Goal: Information Seeking & Learning: Learn about a topic

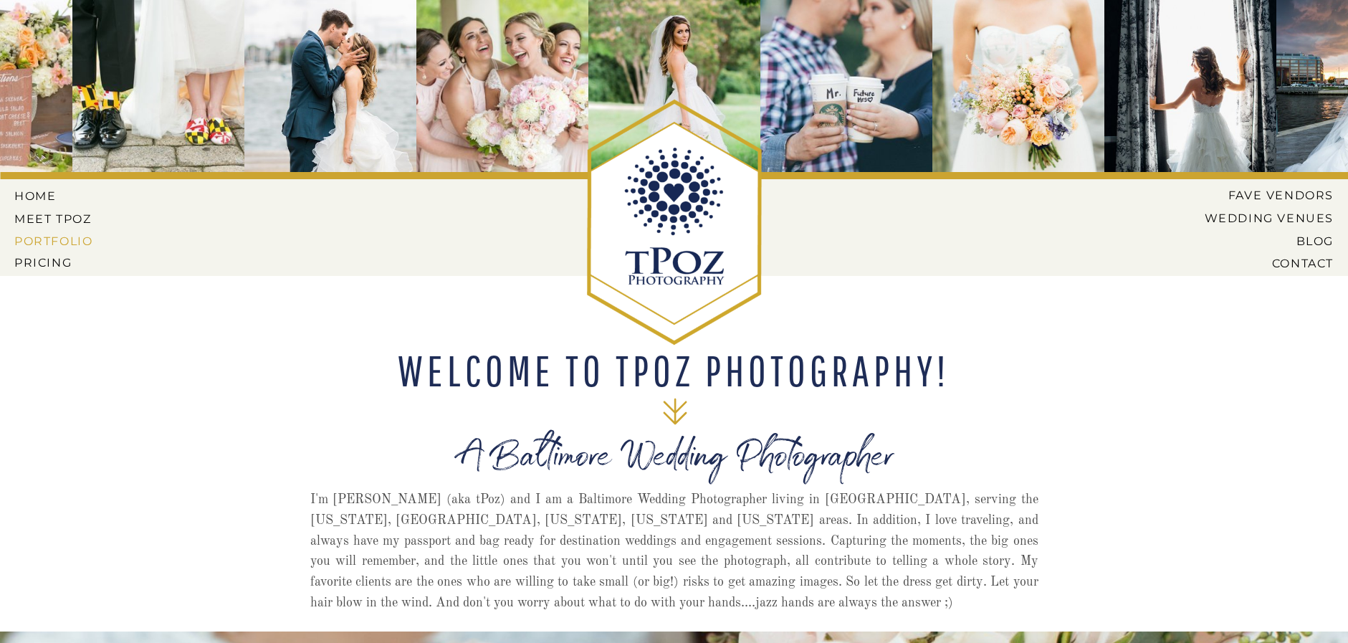
click at [51, 242] on nav "PORTFOLIO" at bounding box center [55, 240] width 82 height 13
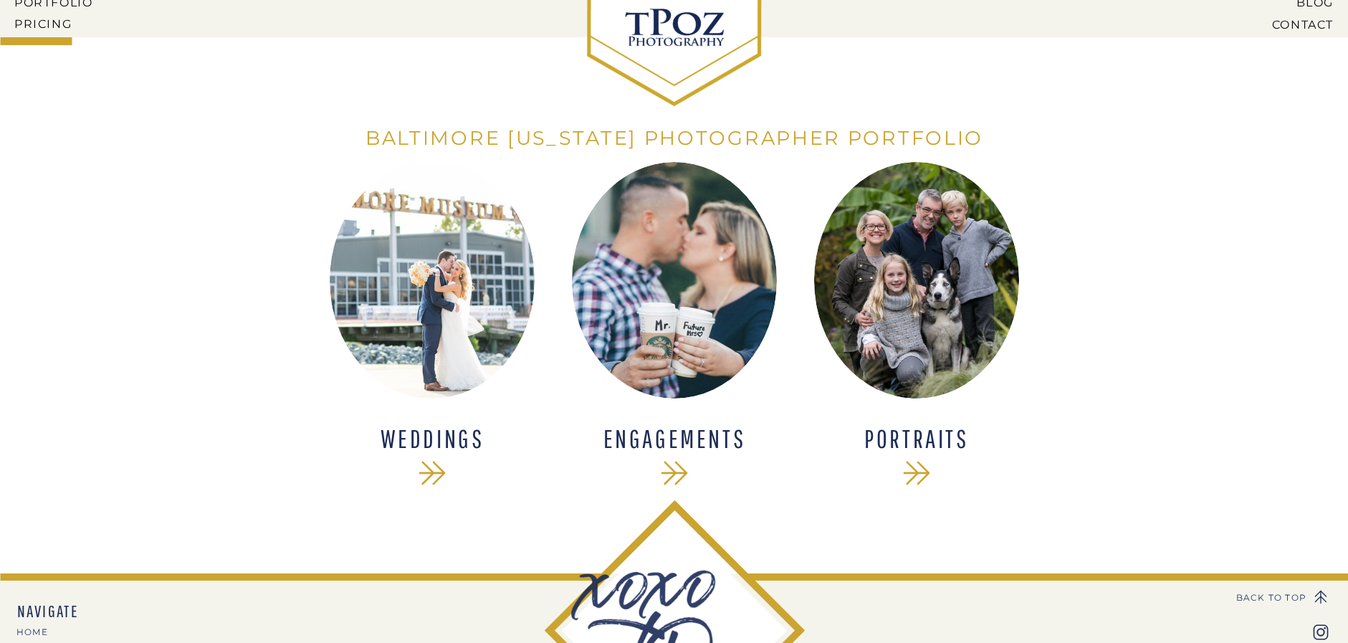
scroll to position [358, 0]
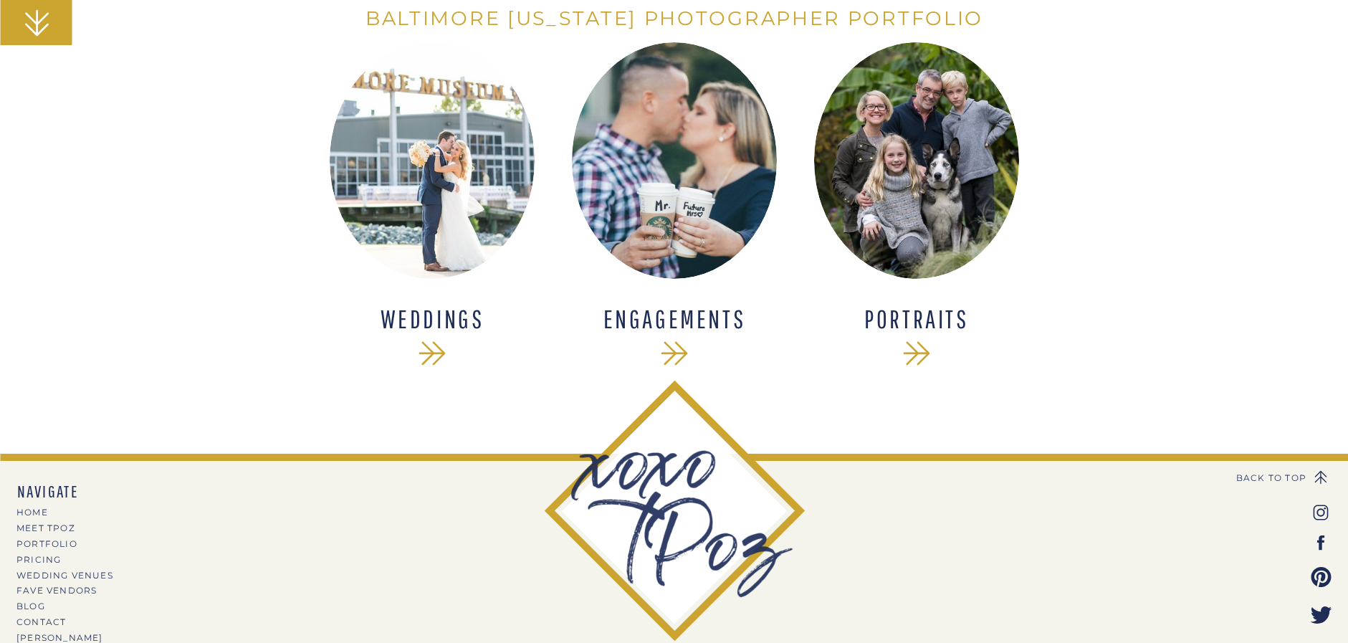
click at [433, 345] on icon at bounding box center [432, 353] width 39 height 39
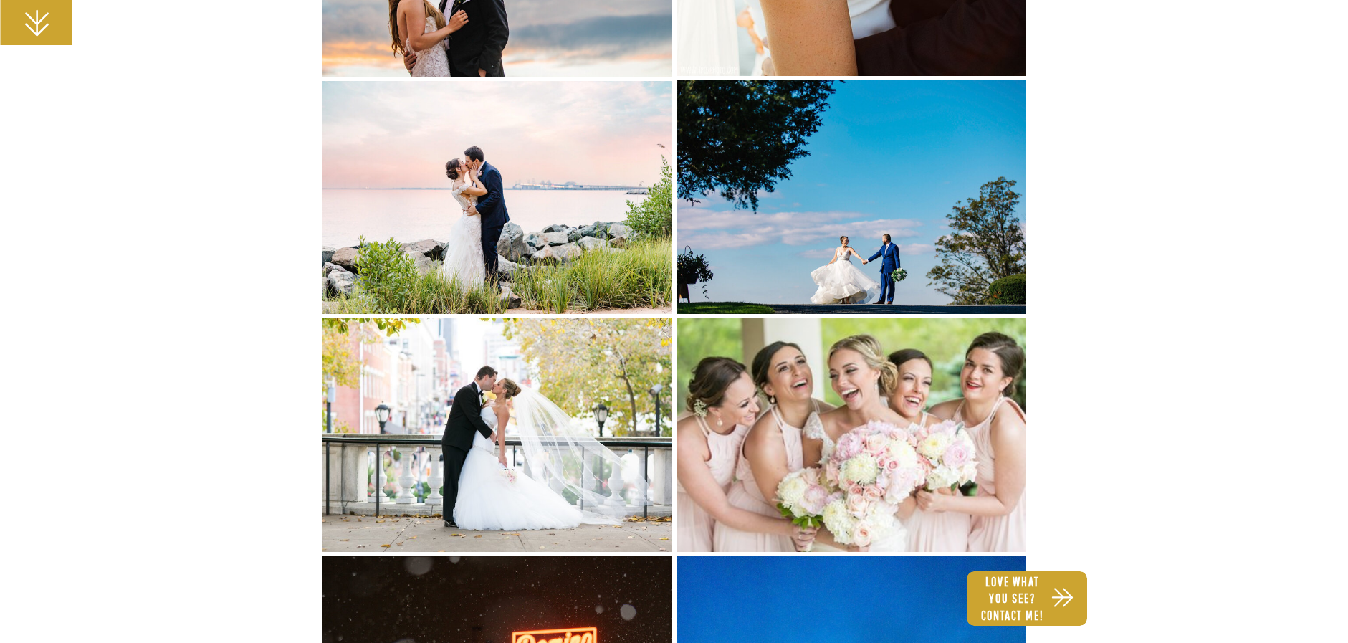
scroll to position [1075, 0]
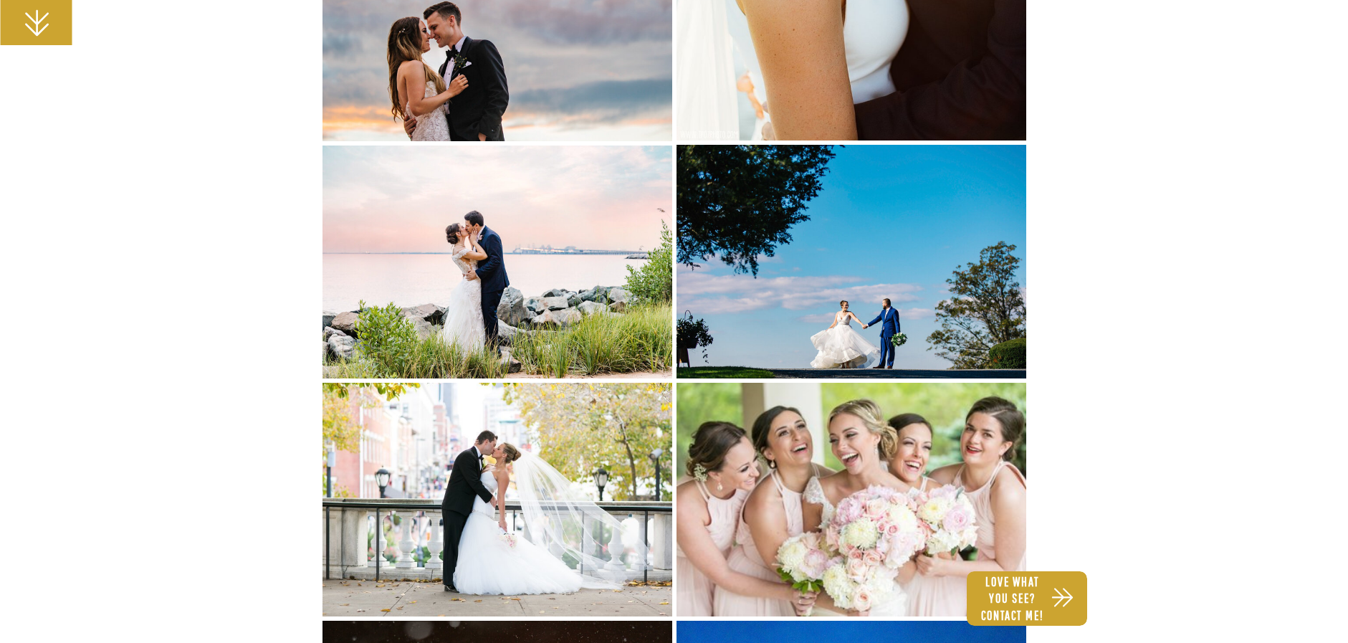
click at [515, 247] on img at bounding box center [498, 263] width 350 height 234
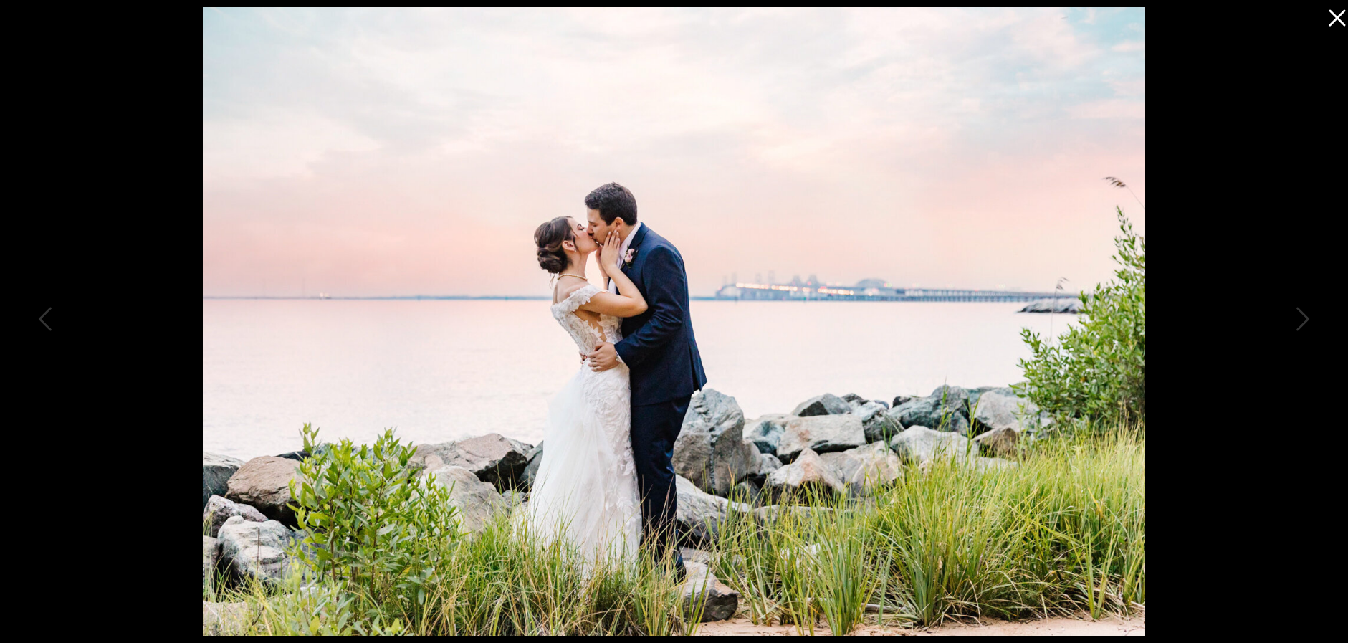
click at [1333, 9] on icon at bounding box center [1334, 14] width 29 height 29
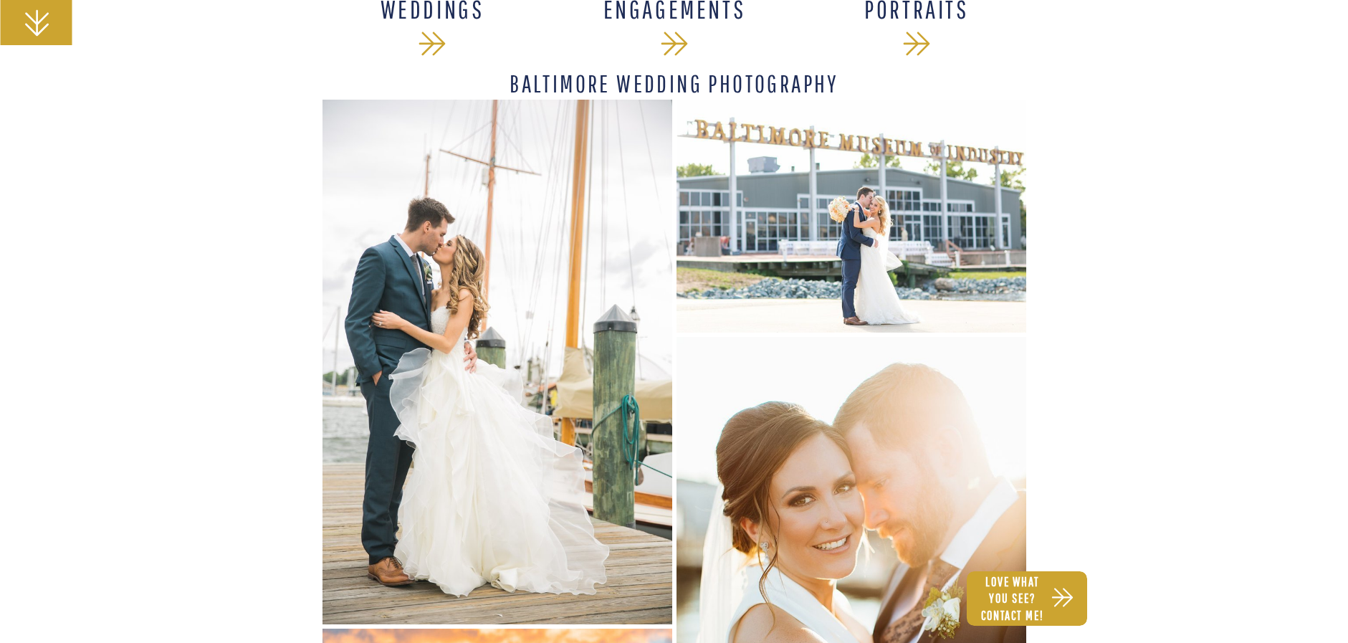
scroll to position [0, 0]
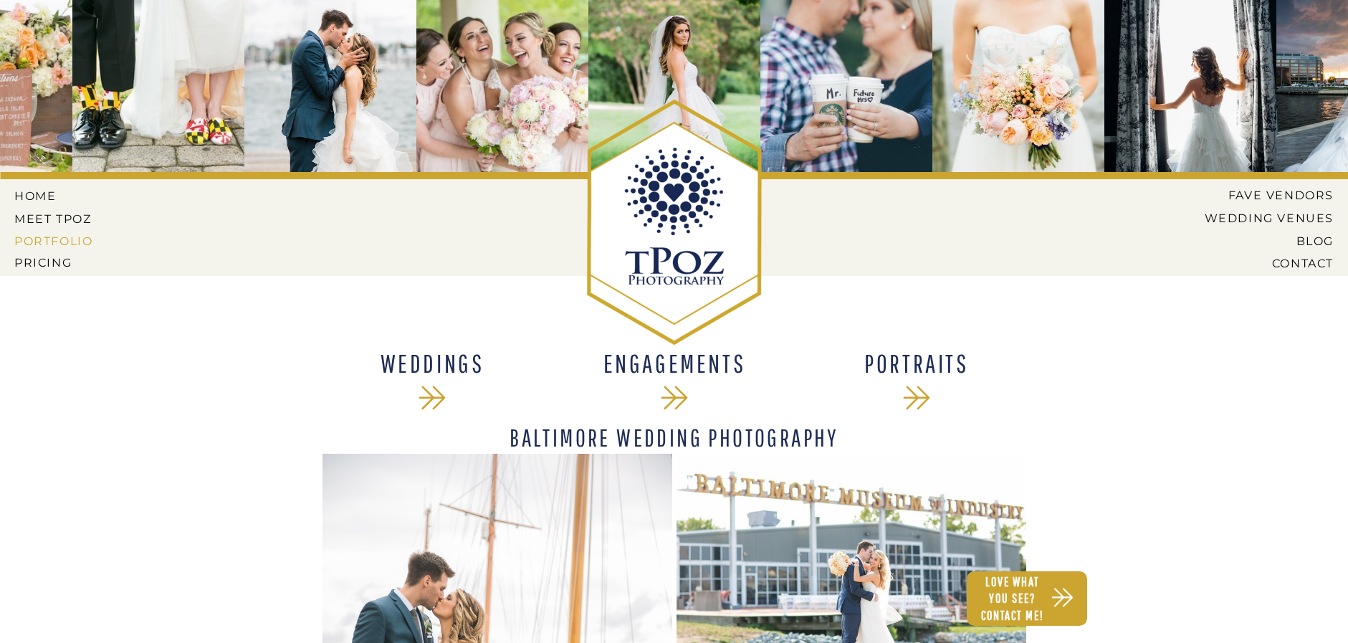
click at [58, 239] on nav "PORTFOLIO" at bounding box center [55, 240] width 82 height 13
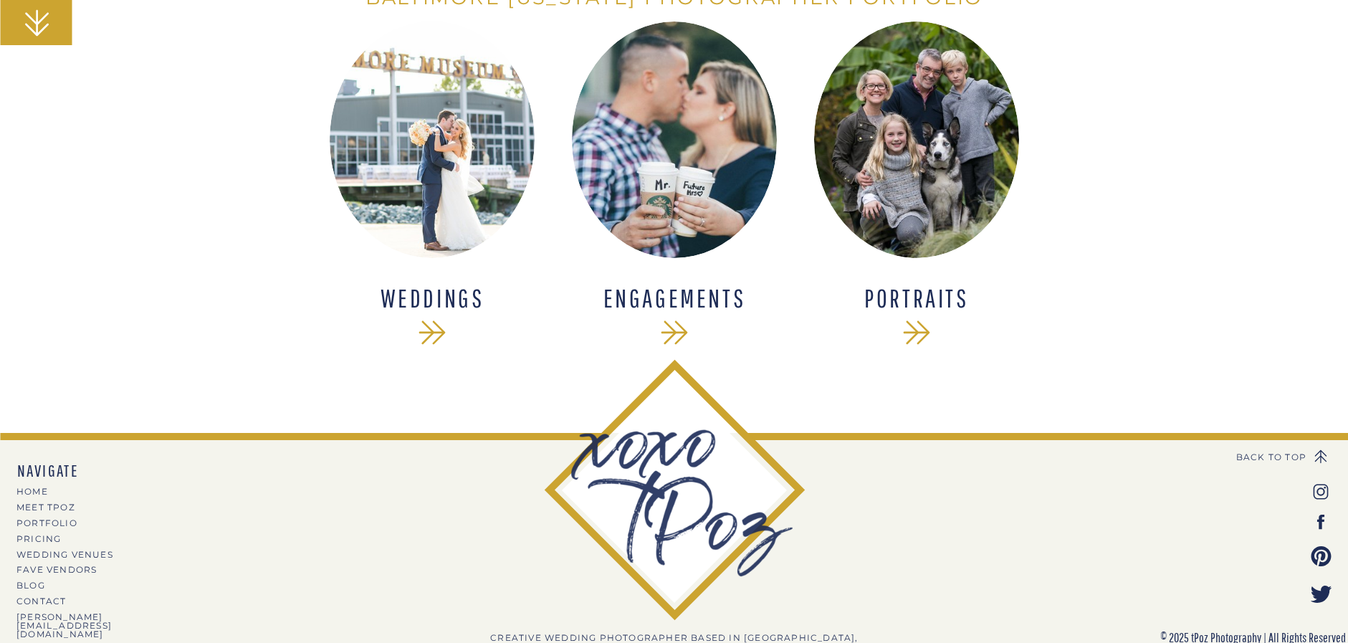
scroll to position [383, 0]
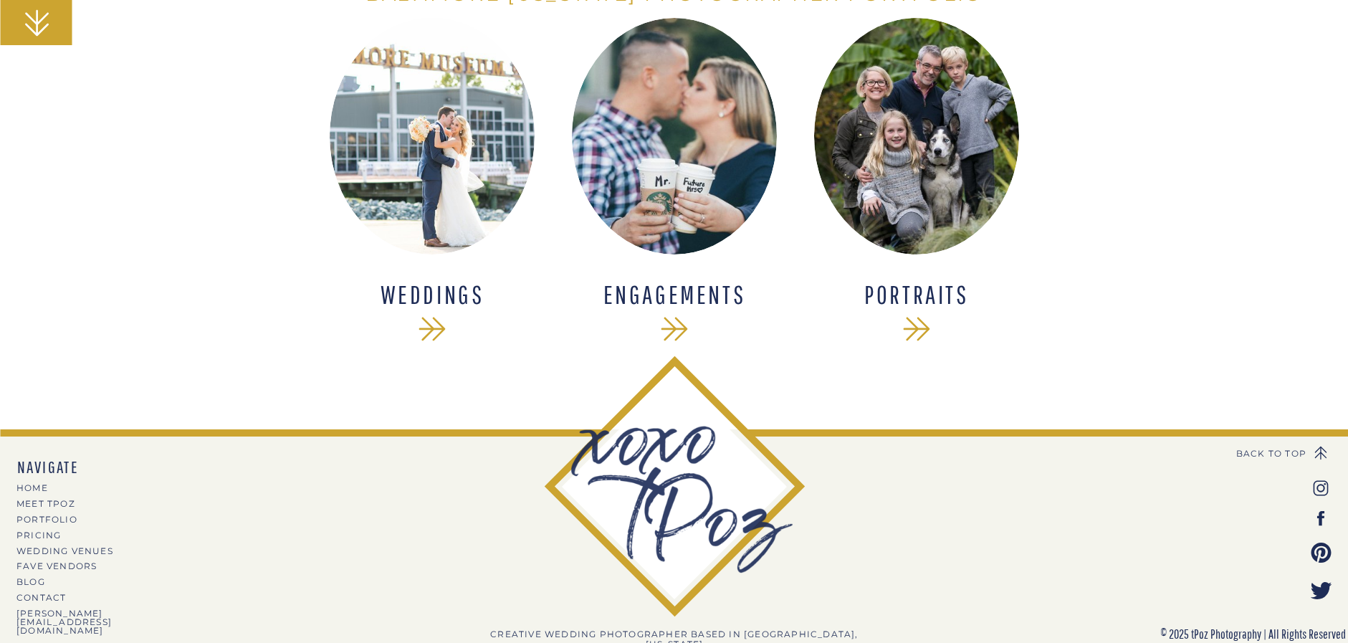
click at [401, 298] on h1 "WEDDINGS" at bounding box center [432, 295] width 187 height 27
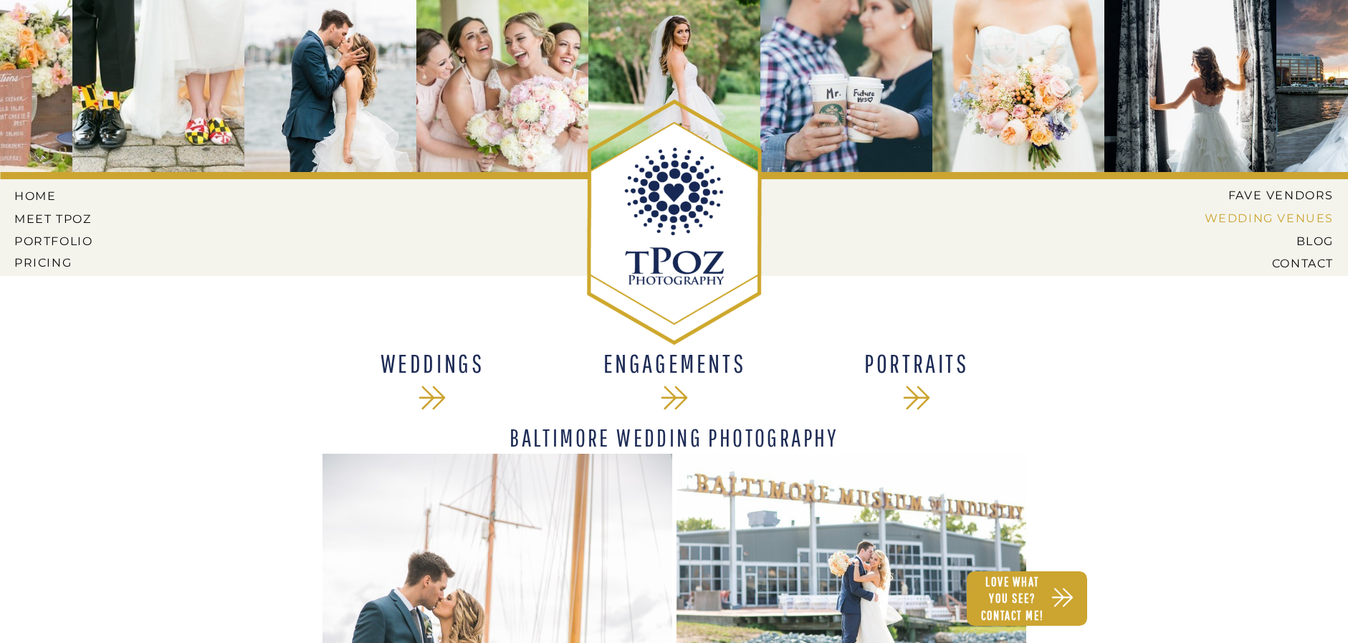
click at [1288, 215] on nav "Wedding Venues" at bounding box center [1258, 217] width 151 height 13
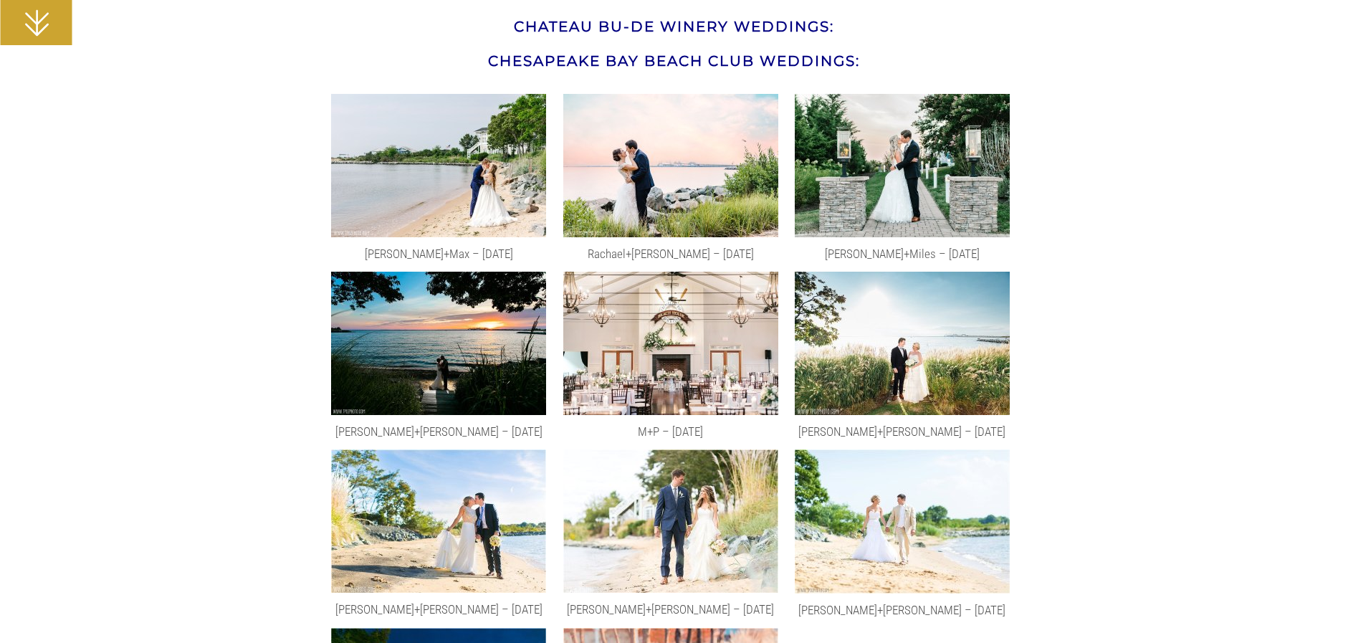
scroll to position [7742, 0]
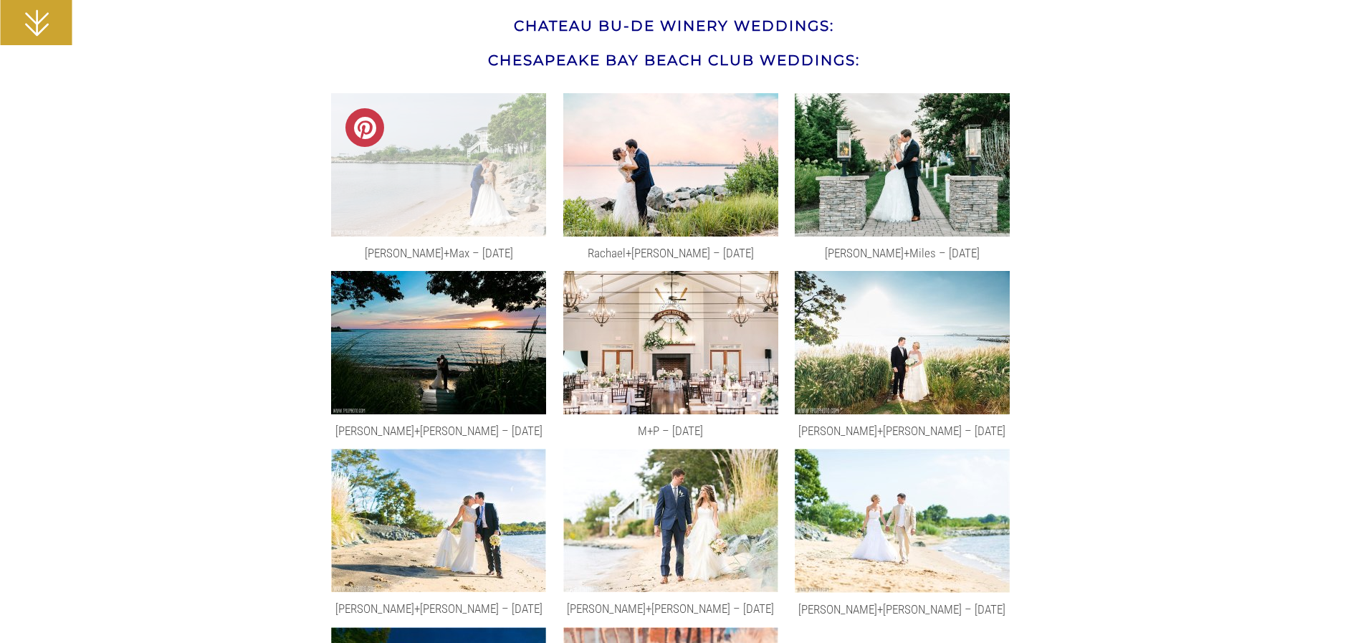
click at [514, 184] on img at bounding box center [438, 164] width 215 height 143
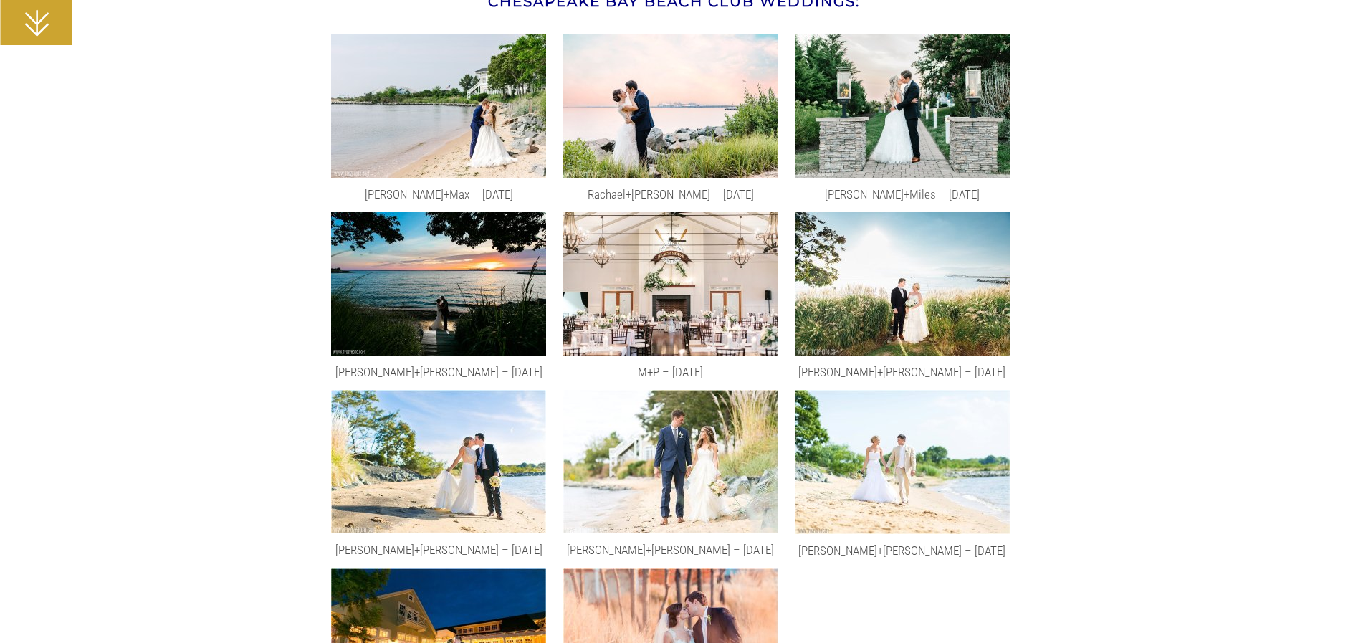
scroll to position [7813, 0]
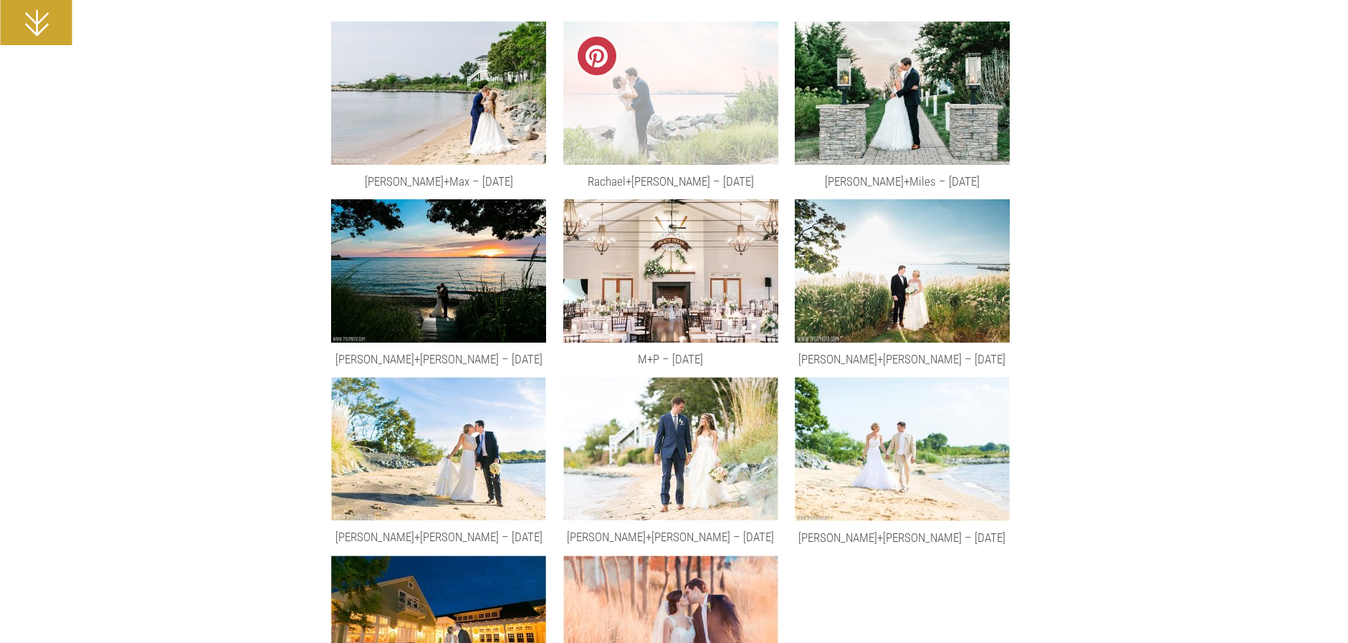
click at [686, 138] on img at bounding box center [670, 93] width 215 height 143
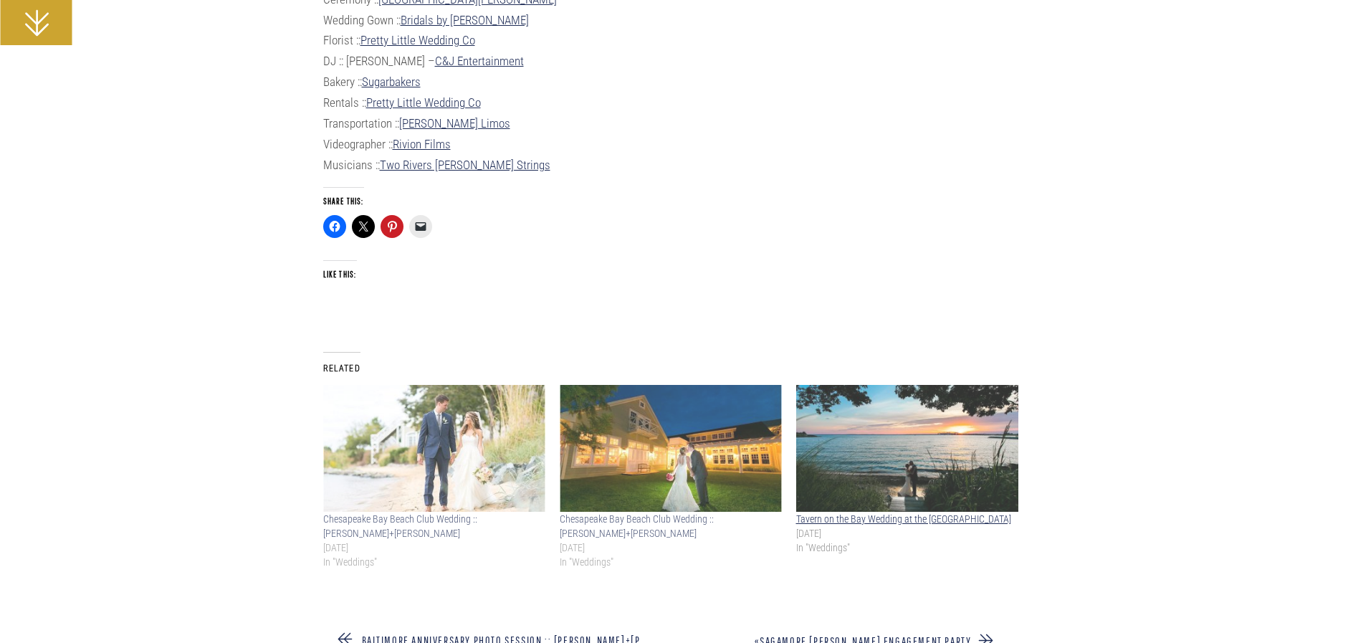
scroll to position [24157, 0]
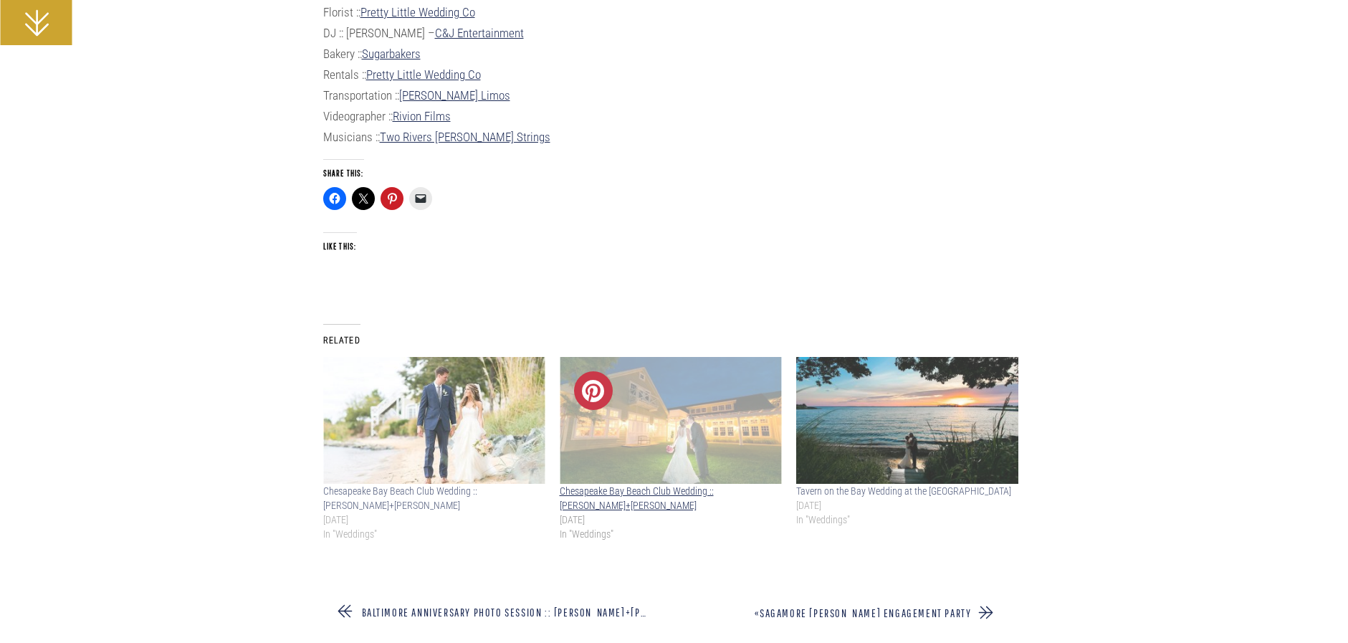
click at [598, 420] on img at bounding box center [671, 420] width 222 height 127
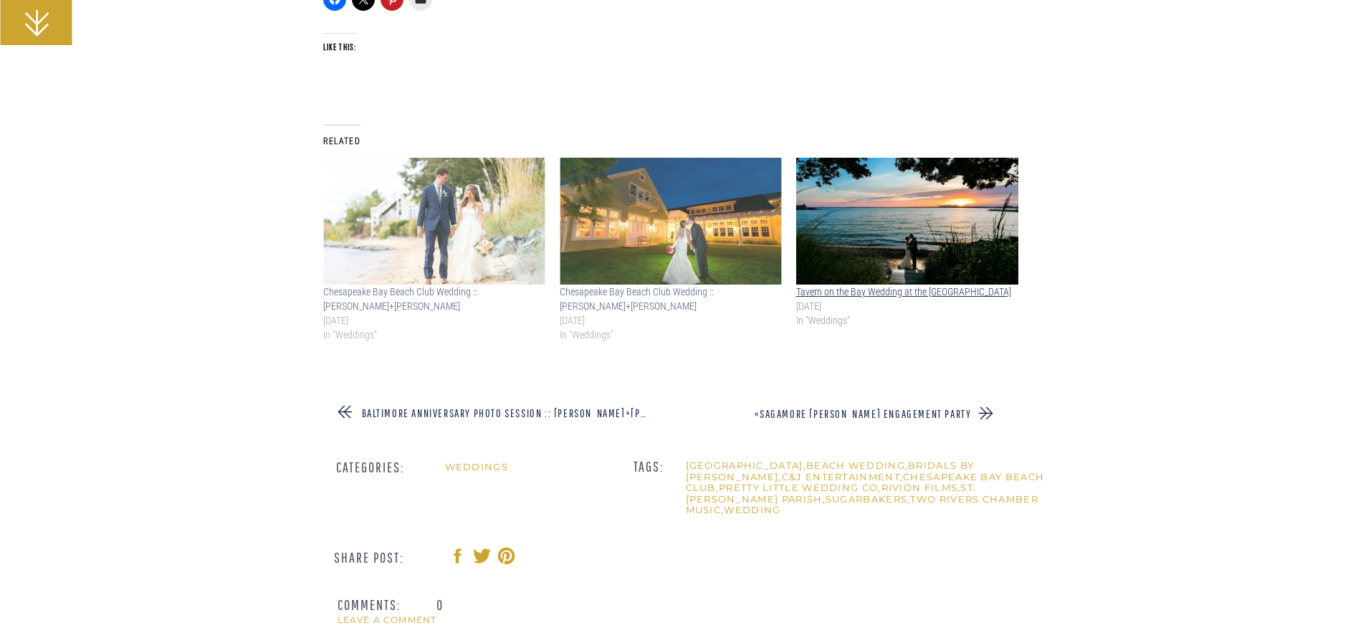
scroll to position [24372, 0]
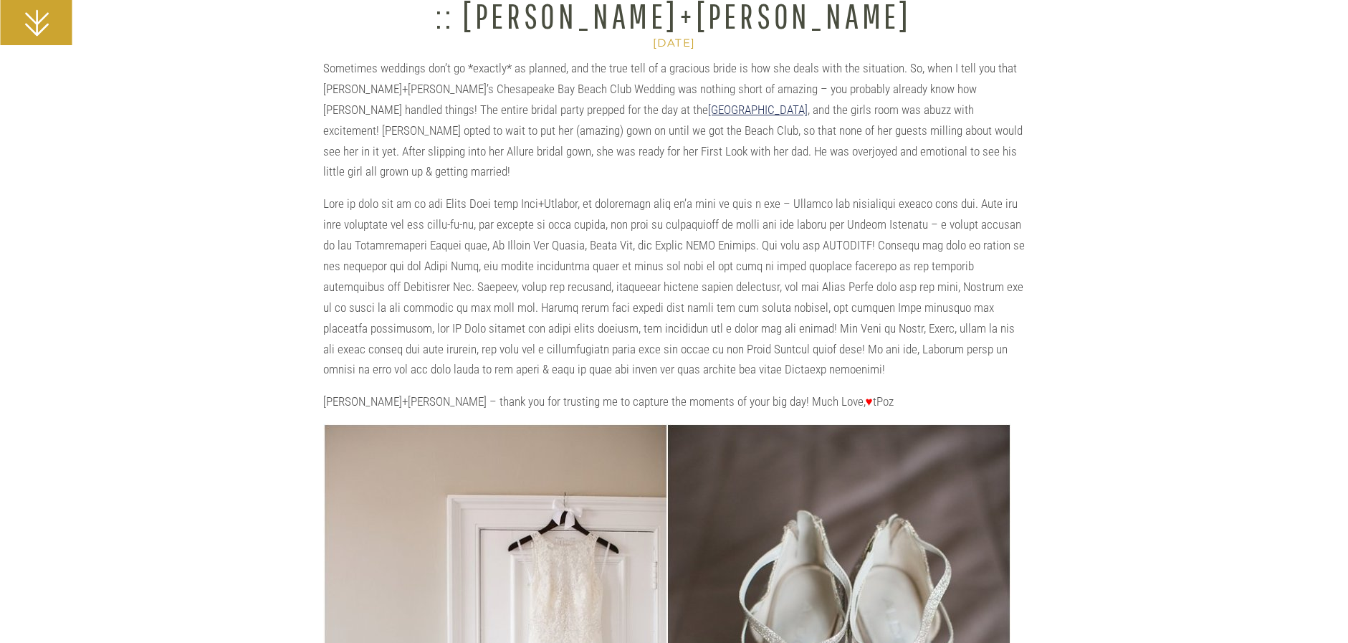
scroll to position [287, 0]
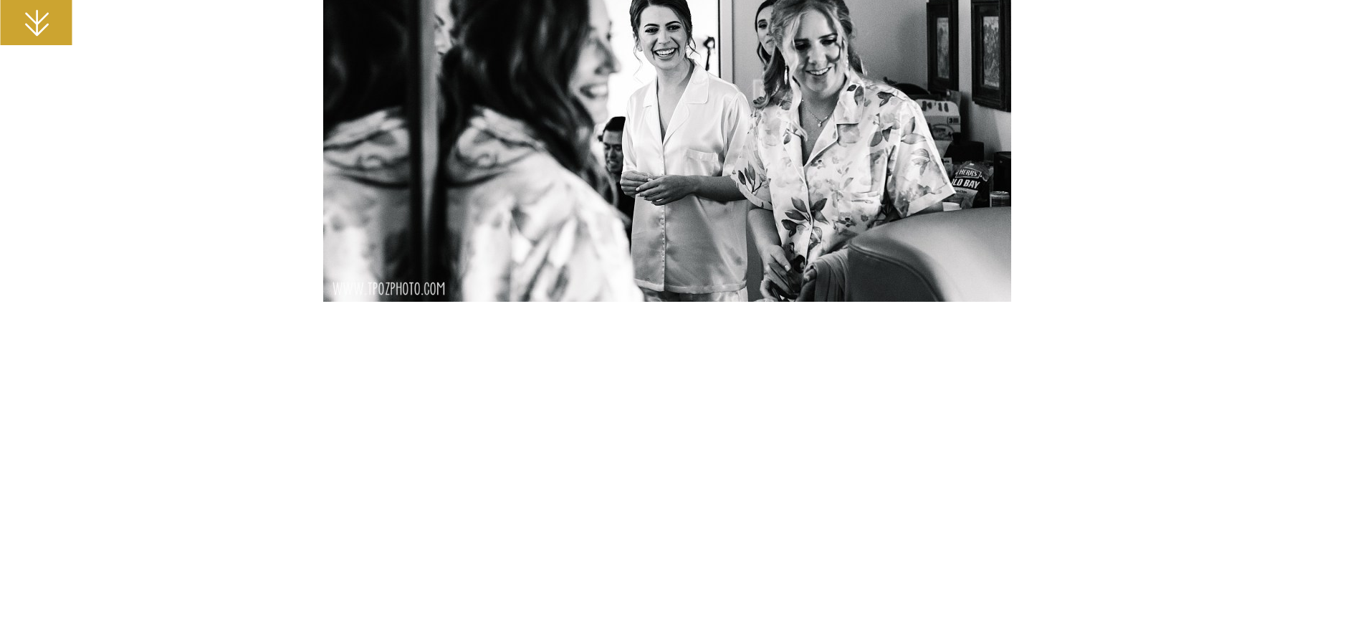
scroll to position [4731, 0]
